Goal: Information Seeking & Learning: Learn about a topic

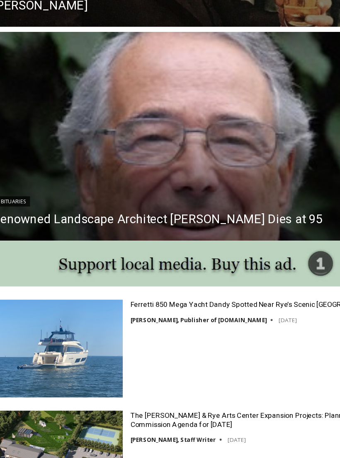
click at [235, 131] on img "Read More Renowned Landscape Architect Peter Rolland Dies at 95" at bounding box center [170, 132] width 340 height 170
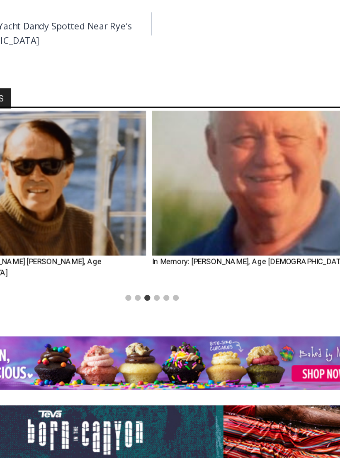
scroll to position [757, 0]
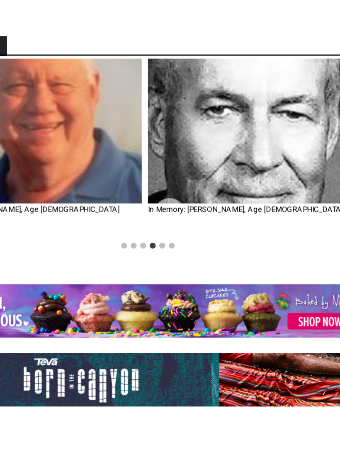
click at [188, 179] on link "In Memory: James Ryan Almy, Age 88" at bounding box center [238, 182] width 136 height 6
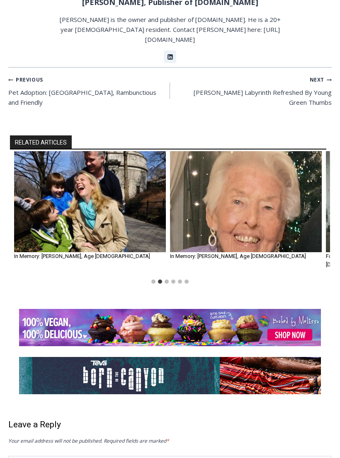
scroll to position [675, 0]
click at [208, 151] on img "3 of 6" at bounding box center [246, 201] width 152 height 101
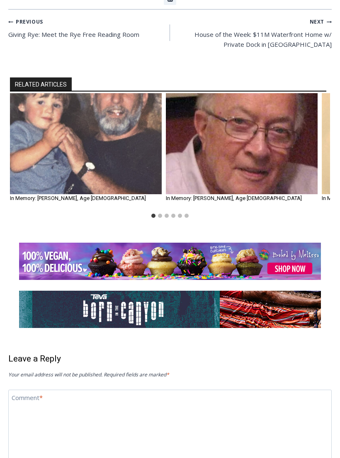
scroll to position [654, 0]
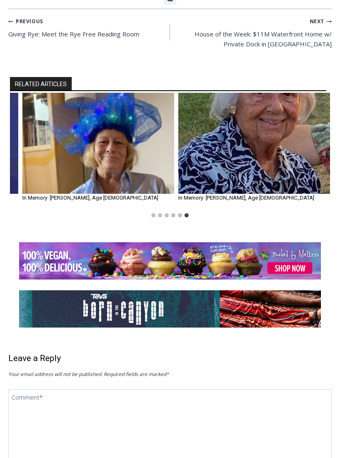
click at [275, 102] on img "6 of 6" at bounding box center [254, 143] width 152 height 101
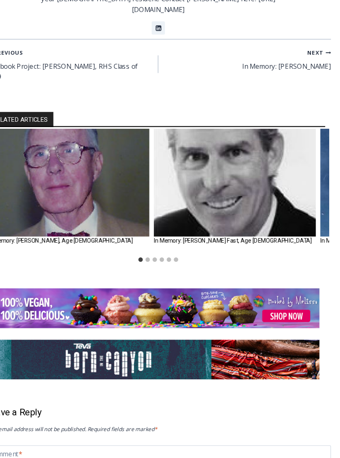
scroll to position [761, 0]
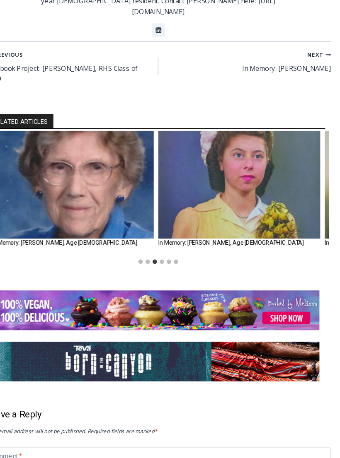
click at [262, 132] on img "4 of 6" at bounding box center [246, 182] width 152 height 101
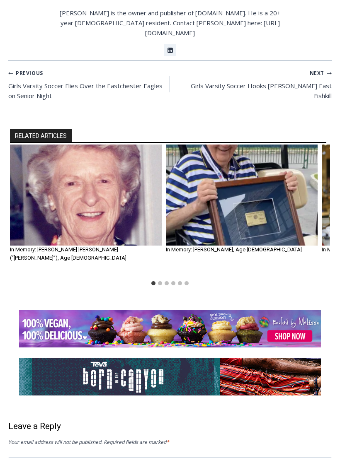
scroll to position [870, 0]
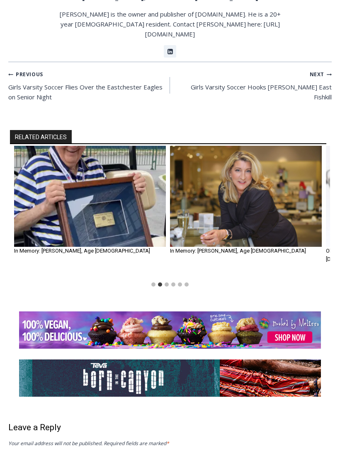
click at [234, 146] on img "3 of 6" at bounding box center [246, 196] width 152 height 101
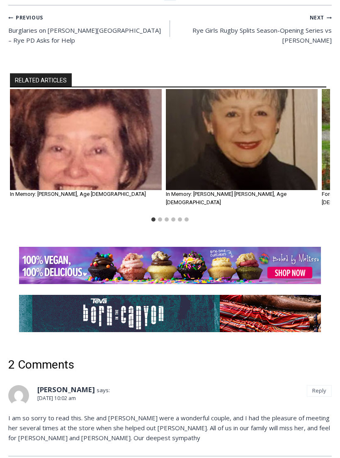
scroll to position [1057, 0]
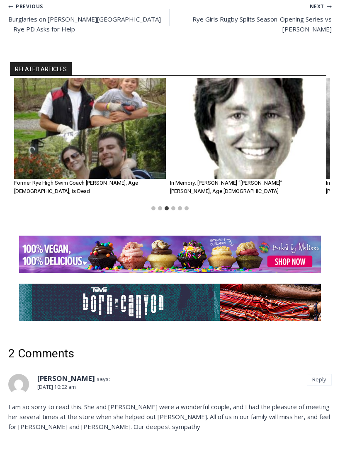
click at [52, 78] on img "3 of 6" at bounding box center [90, 128] width 152 height 101
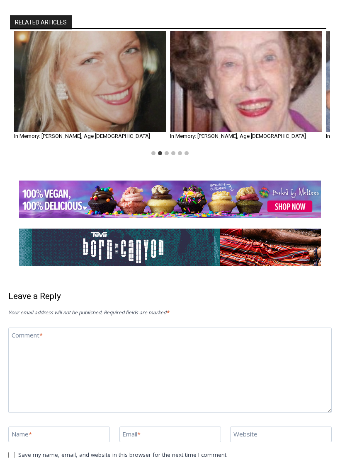
scroll to position [943, 0]
click at [76, 62] on img "2 of 6" at bounding box center [90, 81] width 152 height 101
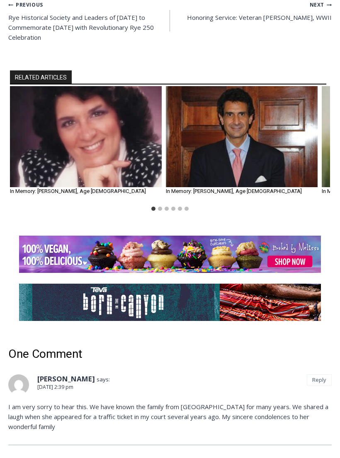
scroll to position [1142, 0]
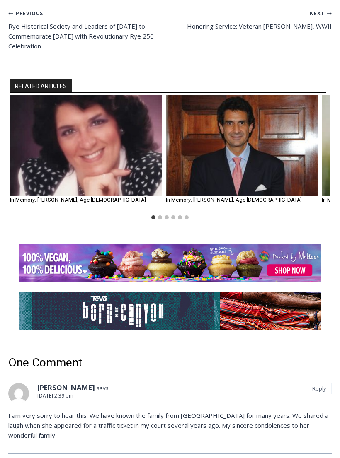
click at [79, 95] on img "1 of 6" at bounding box center [86, 145] width 152 height 101
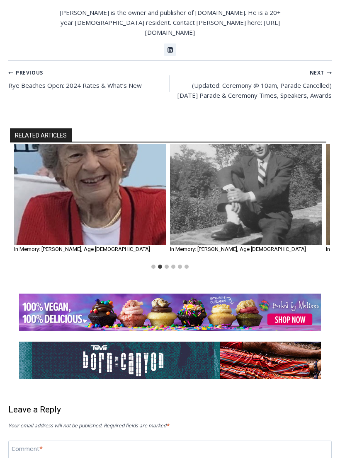
scroll to position [643, 0]
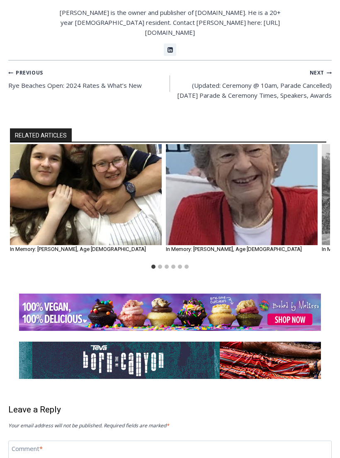
click at [61, 161] on img "1 of 6" at bounding box center [86, 194] width 152 height 101
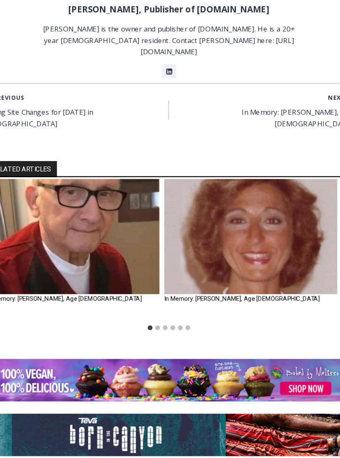
scroll to position [1338, 0]
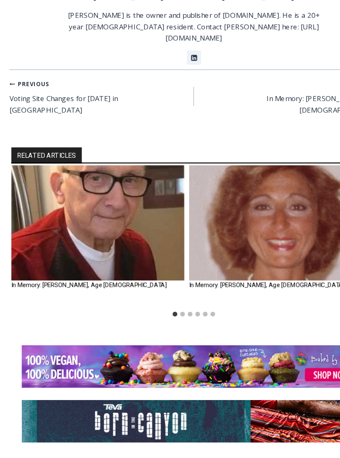
click at [79, 157] on img "1 of 6" at bounding box center [86, 207] width 152 height 101
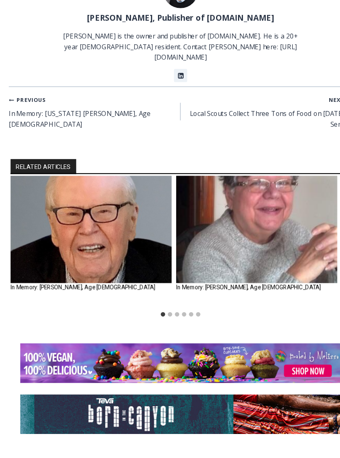
scroll to position [1336, 0]
